Goal: Navigation & Orientation: Find specific page/section

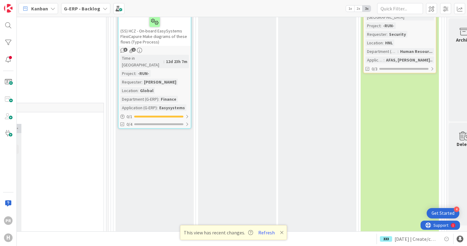
scroll to position [1762, 566]
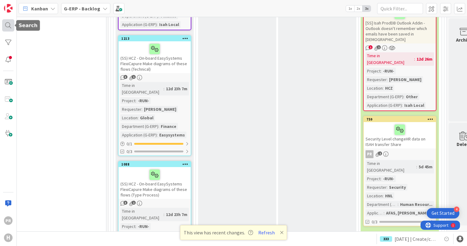
click at [14, 28] on div at bounding box center [8, 25] width 12 height 12
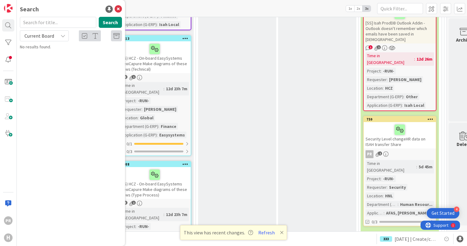
click at [46, 38] on span "Current Board" at bounding box center [39, 36] width 30 height 6
click at [44, 59] on span "All Boards" at bounding box center [55, 61] width 64 height 9
click at [42, 24] on input "text" at bounding box center [58, 22] width 76 height 11
click at [52, 35] on span "All Boards" at bounding box center [39, 35] width 32 height 9
click at [46, 24] on input "173" at bounding box center [58, 22] width 76 height 11
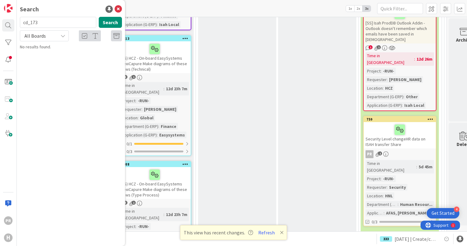
click at [51, 31] on div "All Boards" at bounding box center [44, 35] width 49 height 11
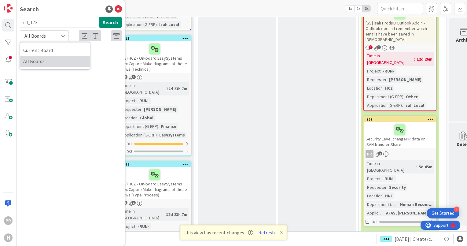
click at [49, 62] on span "All Boards" at bounding box center [55, 61] width 64 height 9
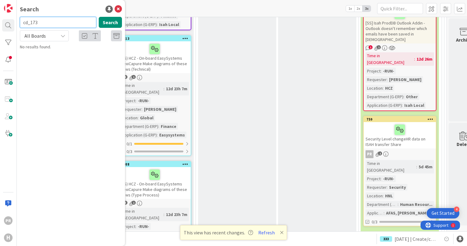
click at [31, 24] on input "cd_173" at bounding box center [58, 22] width 76 height 11
type input "cd173"
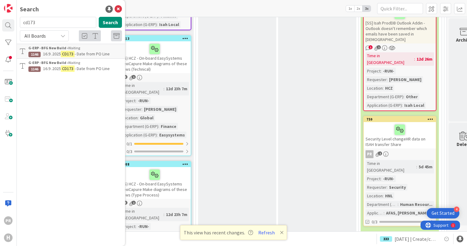
click at [81, 54] on span "- Date from PO Line" at bounding box center [92, 54] width 35 height 6
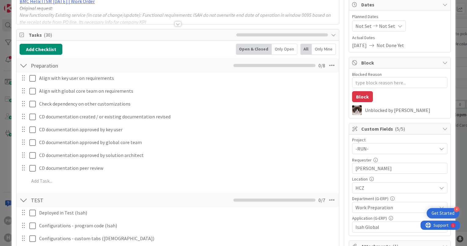
type textarea "x"
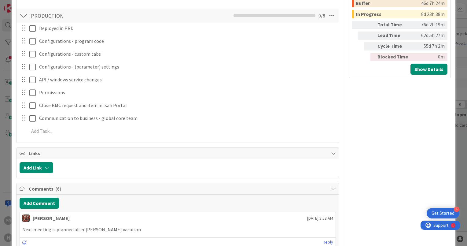
scroll to position [581, 0]
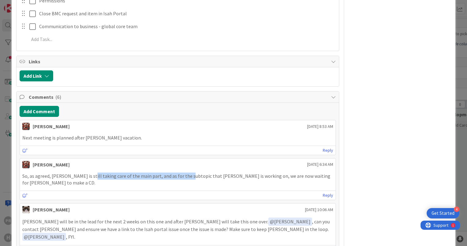
drag, startPoint x: 86, startPoint y: 174, endPoint x: 182, endPoint y: 174, distance: 96.0
click at [182, 174] on p "So, as agreed, [PERSON_NAME] is still taking care of the main part, and as for …" at bounding box center [177, 179] width 311 height 14
drag, startPoint x: 182, startPoint y: 174, endPoint x: 166, endPoint y: 175, distance: 16.0
click at [166, 175] on p "So, as agreed, [PERSON_NAME] is still taking care of the main part, and as for …" at bounding box center [177, 179] width 311 height 14
click at [79, 174] on p "So, as agreed, [PERSON_NAME] is still taking care of the main part, and as for …" at bounding box center [177, 179] width 311 height 14
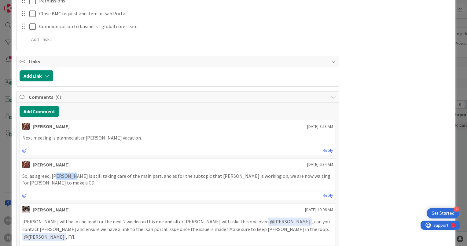
drag, startPoint x: 55, startPoint y: 175, endPoint x: 68, endPoint y: 175, distance: 12.8
click at [68, 175] on p "So, as agreed, [PERSON_NAME] is still taking care of the main part, and as for …" at bounding box center [177, 179] width 311 height 14
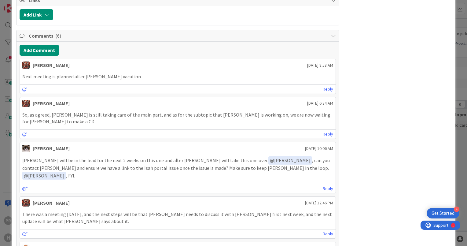
click at [92, 113] on p "So, as agreed, [PERSON_NAME] is still taking care of the main part, and as for …" at bounding box center [177, 118] width 311 height 14
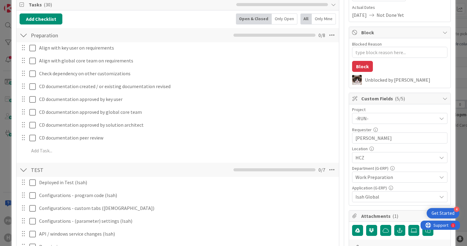
scroll to position [0, 0]
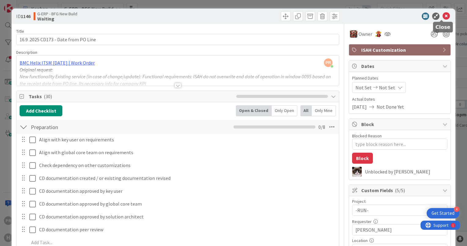
drag, startPoint x: 440, startPoint y: 13, endPoint x: 358, endPoint y: 50, distance: 90.2
click at [443, 13] on icon at bounding box center [446, 16] width 7 height 7
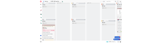
scroll to position [61, 685]
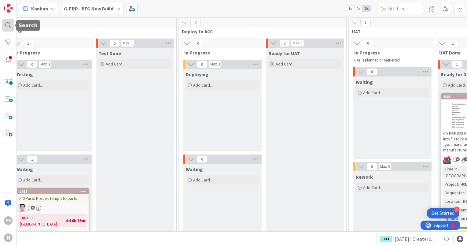
click at [9, 24] on div at bounding box center [8, 25] width 12 height 12
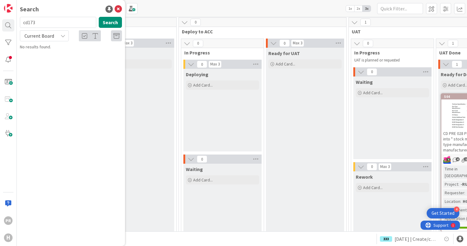
drag, startPoint x: 40, startPoint y: 22, endPoint x: 34, endPoint y: 25, distance: 6.6
click at [34, 25] on input "cd173" at bounding box center [58, 22] width 76 height 11
click at [37, 36] on span "Current Board" at bounding box center [39, 36] width 30 height 6
drag, startPoint x: 45, startPoint y: 59, endPoint x: 47, endPoint y: 56, distance: 3.5
click at [45, 59] on span "All Boards" at bounding box center [55, 61] width 64 height 9
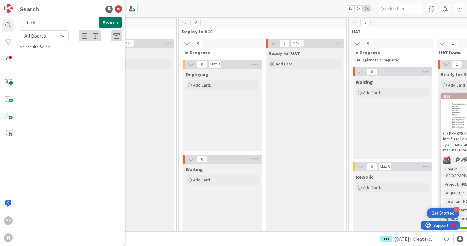
click at [112, 23] on button "Search" at bounding box center [110, 22] width 23 height 11
click at [28, 23] on input "cd176" at bounding box center [58, 22] width 76 height 11
type input "cd_176"
click at [50, 37] on span "All Boards" at bounding box center [39, 35] width 32 height 9
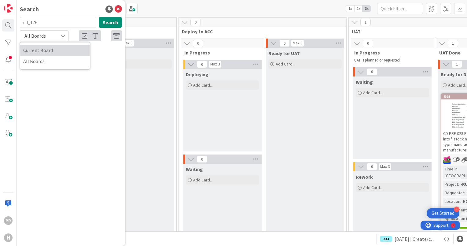
click at [42, 53] on span "Current Board" at bounding box center [55, 50] width 64 height 9
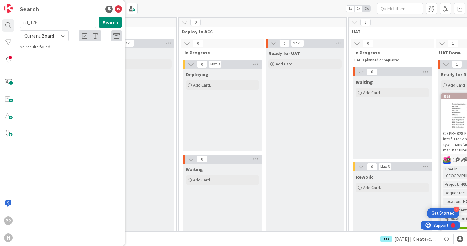
click at [53, 36] on span "Current Board" at bounding box center [39, 35] width 32 height 9
click at [45, 64] on span "All Boards" at bounding box center [55, 61] width 64 height 9
click at [28, 23] on input "cd_176" at bounding box center [58, 22] width 76 height 11
click at [27, 24] on input "cd_176" at bounding box center [58, 22] width 76 height 11
